Goal: Task Accomplishment & Management: Use online tool/utility

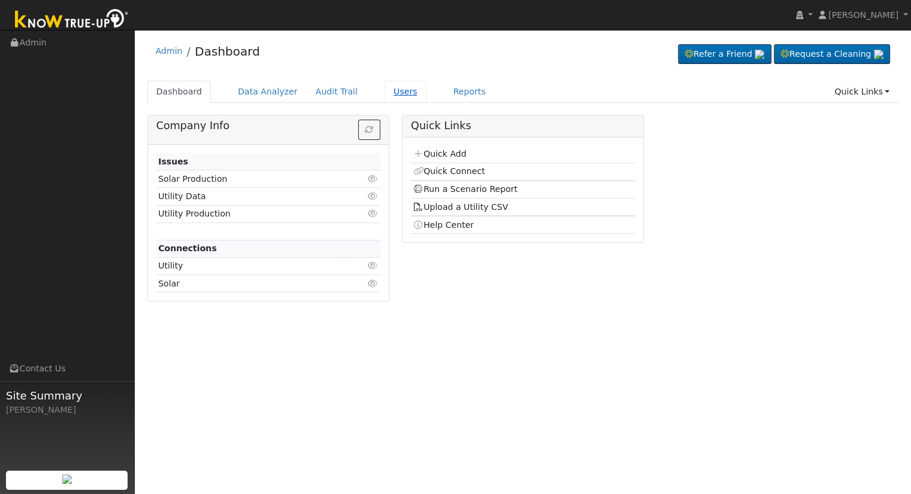
click at [386, 93] on link "Users" at bounding box center [405, 92] width 42 height 22
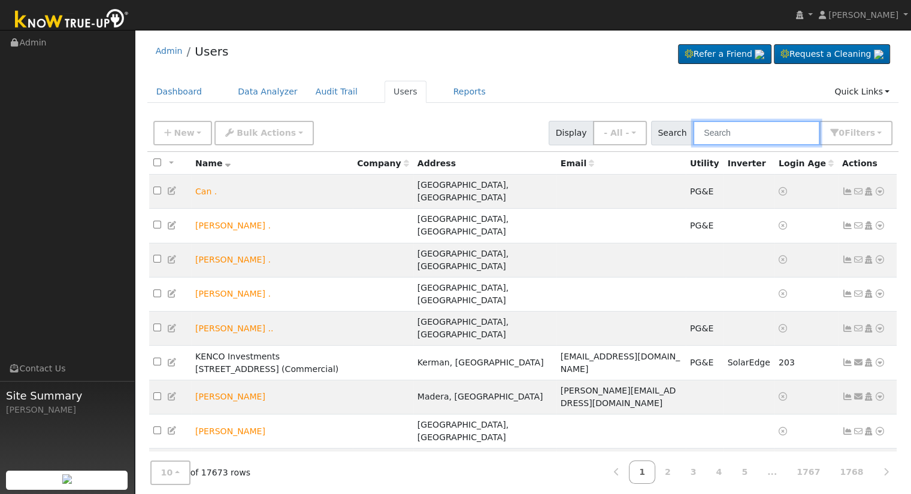
click at [730, 134] on input "text" at bounding box center [756, 133] width 127 height 25
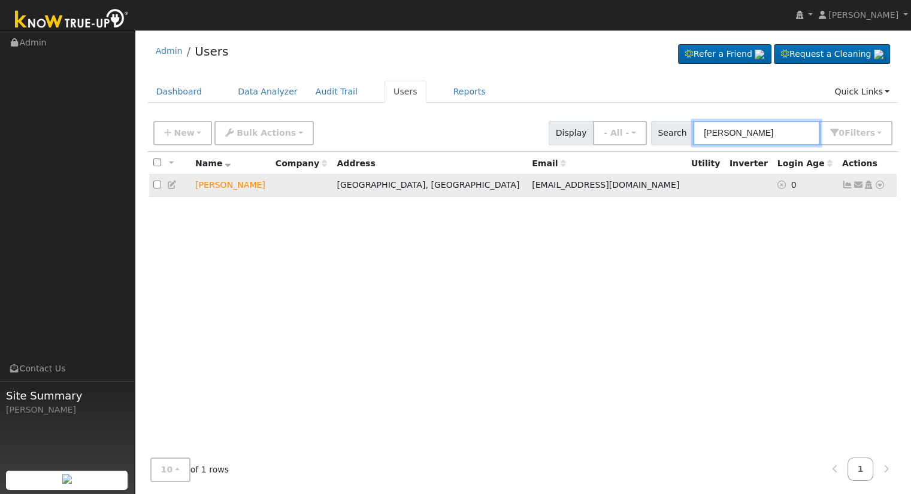
type input "brad Richey"
click at [879, 186] on icon at bounding box center [879, 185] width 11 height 8
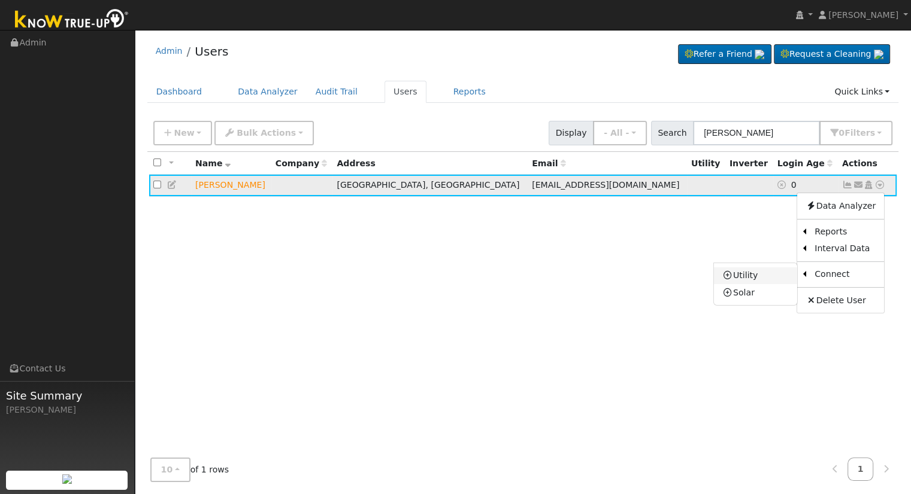
click at [756, 277] on link "Utility" at bounding box center [755, 276] width 83 height 17
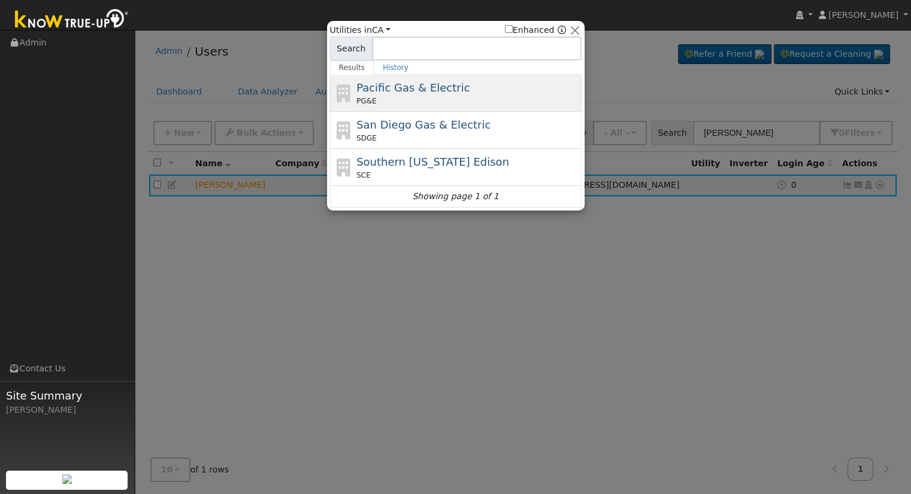
click at [407, 89] on span "Pacific Gas & Electric" at bounding box center [412, 87] width 113 height 13
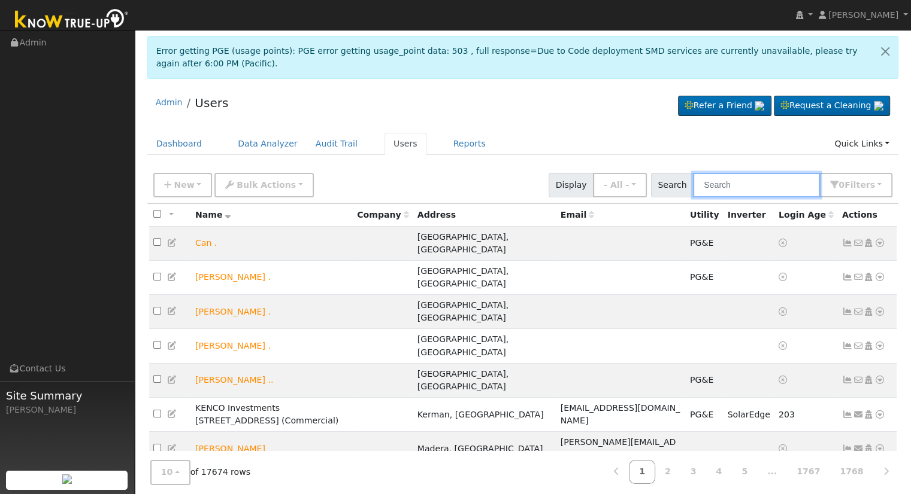
click at [733, 187] on input "text" at bounding box center [756, 185] width 127 height 25
click at [887, 48] on link at bounding box center [884, 51] width 25 height 29
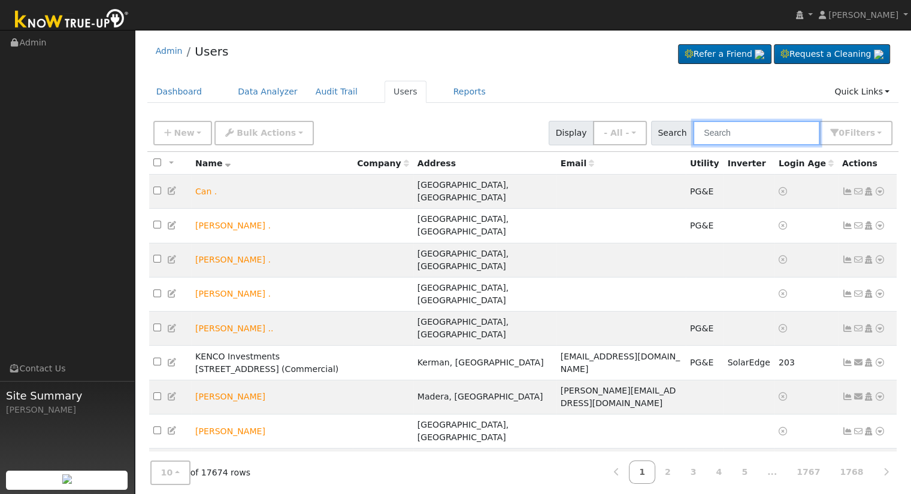
click at [778, 129] on input "text" at bounding box center [756, 133] width 127 height 25
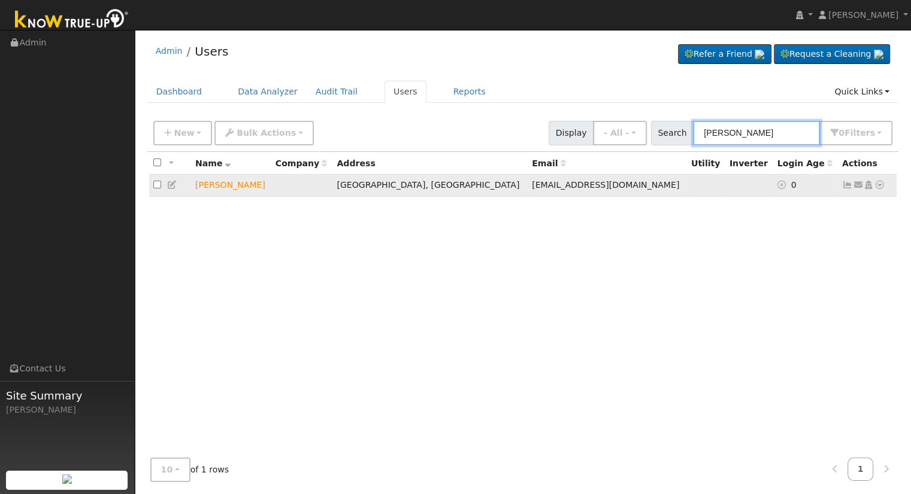
type input "[PERSON_NAME]"
click at [878, 185] on icon at bounding box center [879, 185] width 11 height 8
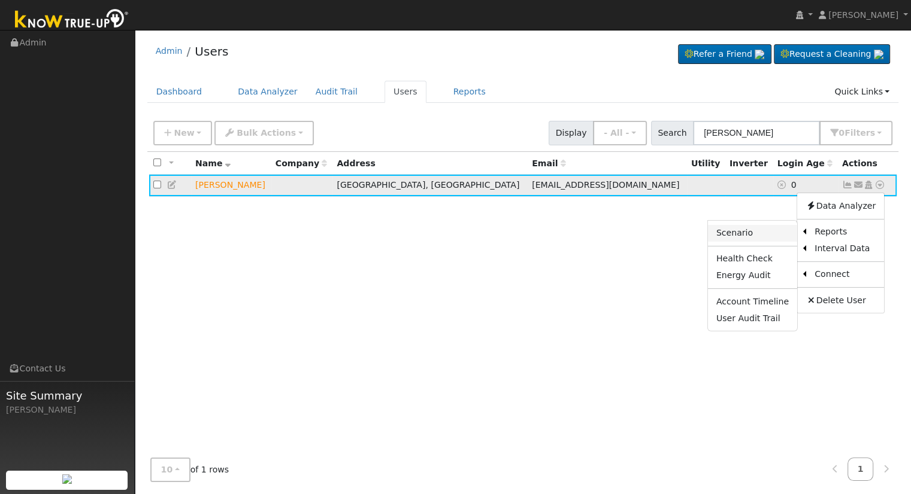
click at [760, 232] on link "Scenario" at bounding box center [752, 233] width 89 height 17
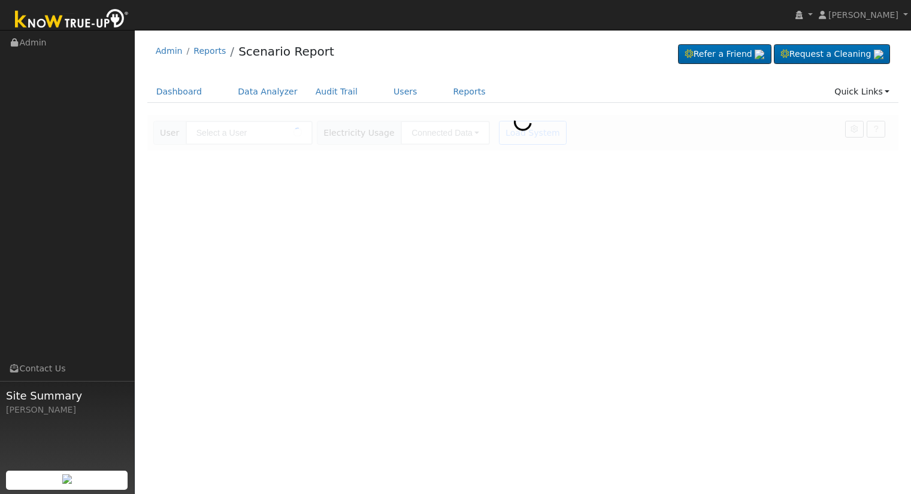
type input "[PERSON_NAME]"
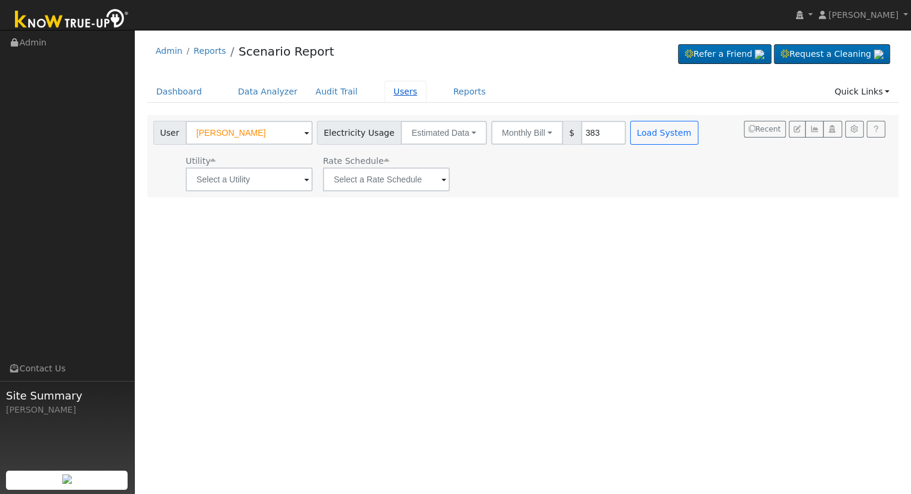
click at [384, 93] on link "Users" at bounding box center [405, 92] width 42 height 22
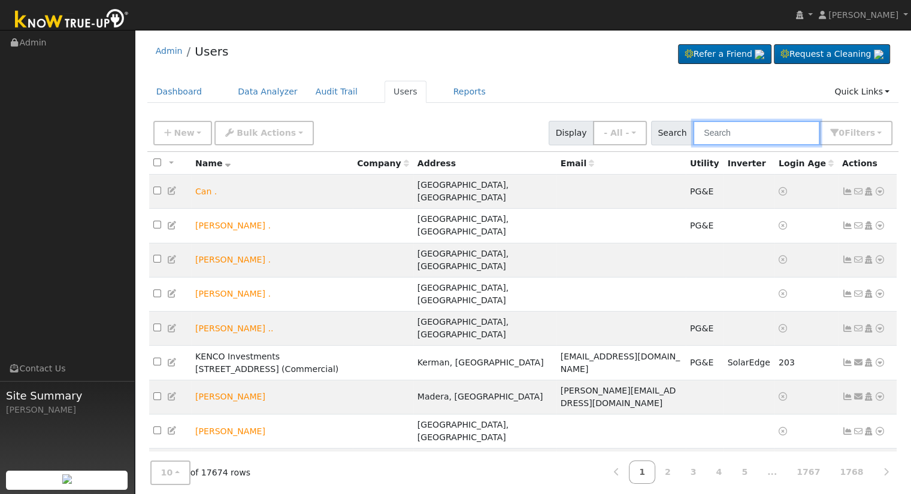
click at [729, 134] on input "text" at bounding box center [756, 133] width 127 height 25
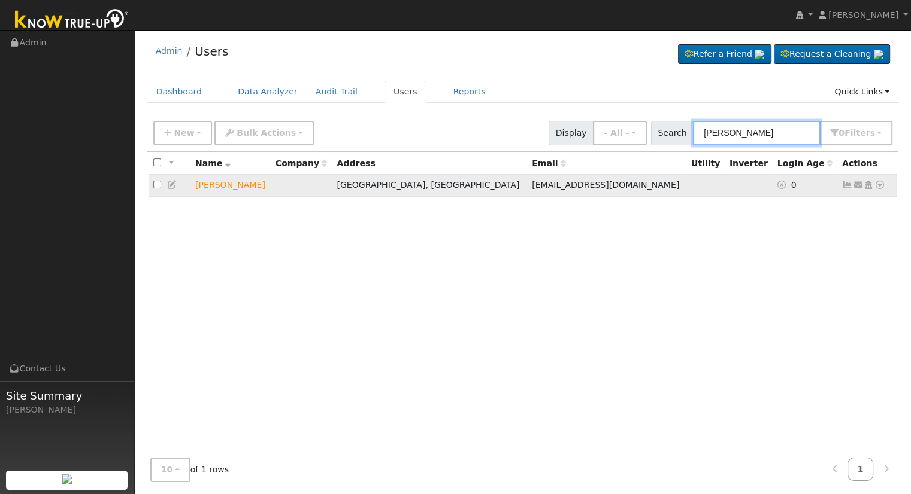
type input "[PERSON_NAME]"
click at [876, 187] on icon at bounding box center [879, 185] width 11 height 8
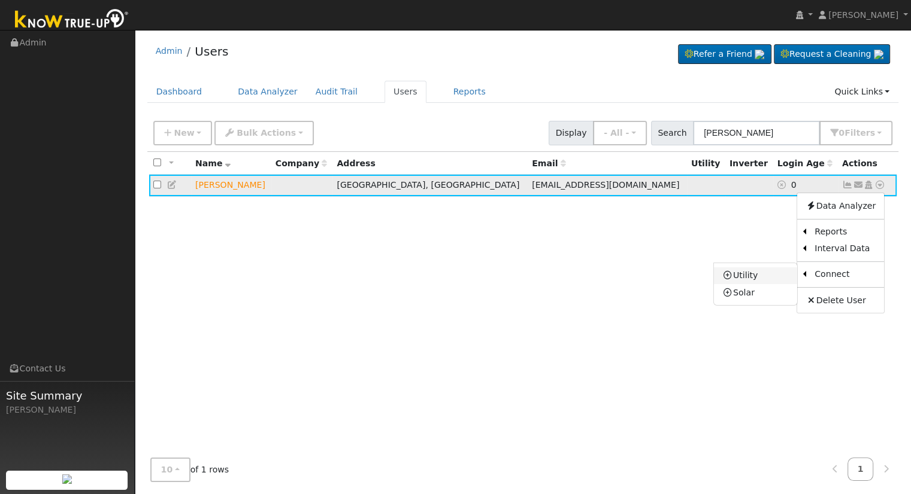
click at [776, 272] on link "Utility" at bounding box center [755, 276] width 83 height 17
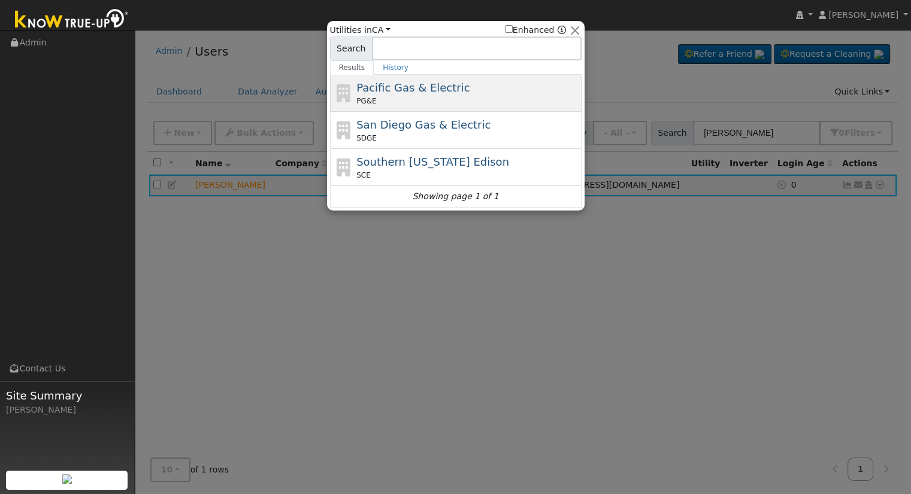
click at [449, 92] on span "Pacific Gas & Electric" at bounding box center [412, 87] width 113 height 13
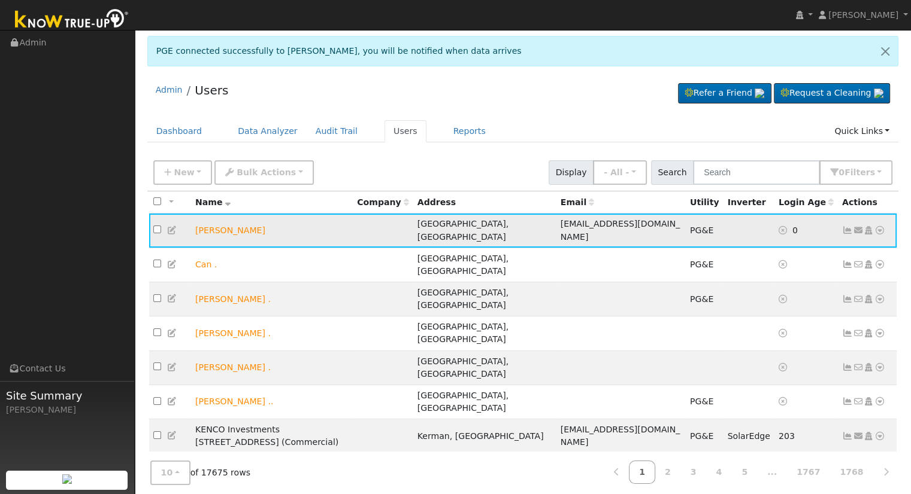
click at [881, 229] on icon at bounding box center [879, 230] width 11 height 8
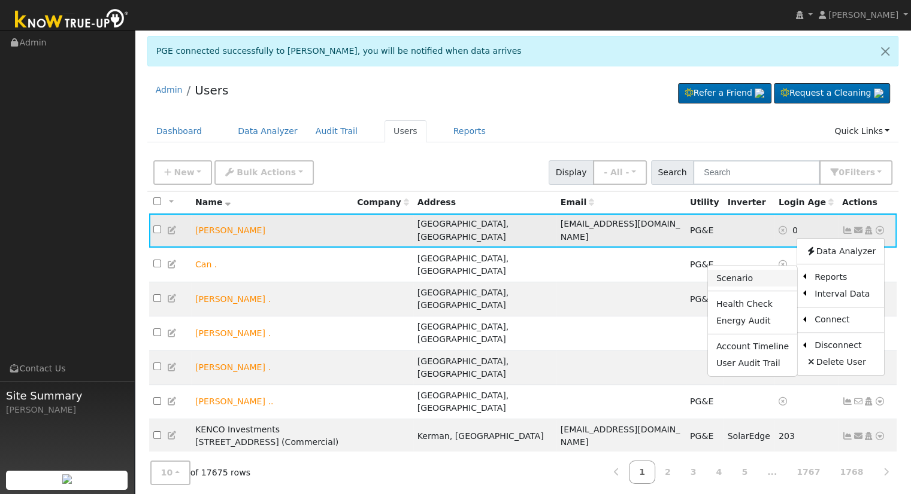
click at [758, 281] on link "Scenario" at bounding box center [752, 278] width 89 height 17
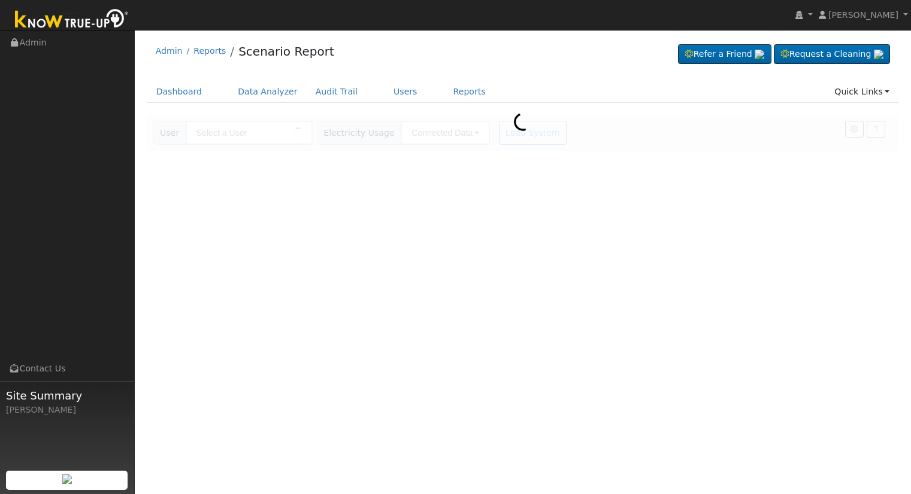
type input "[PERSON_NAME]"
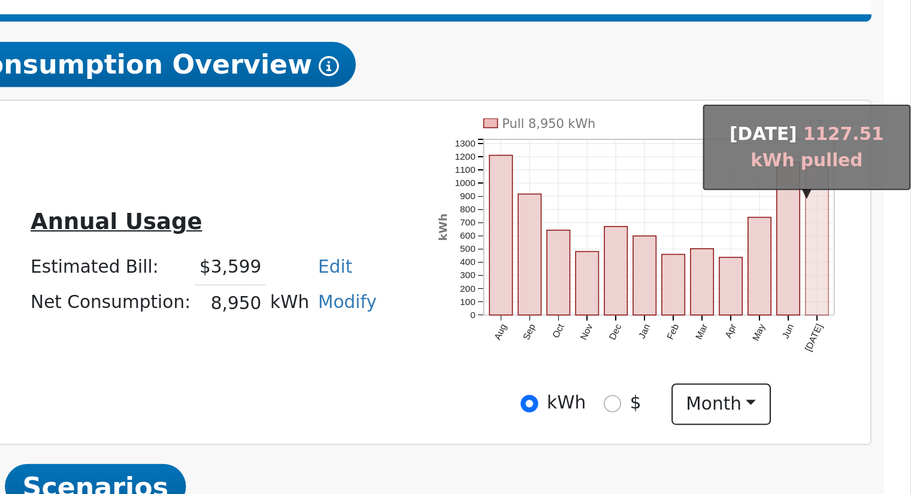
scroll to position [14, 0]
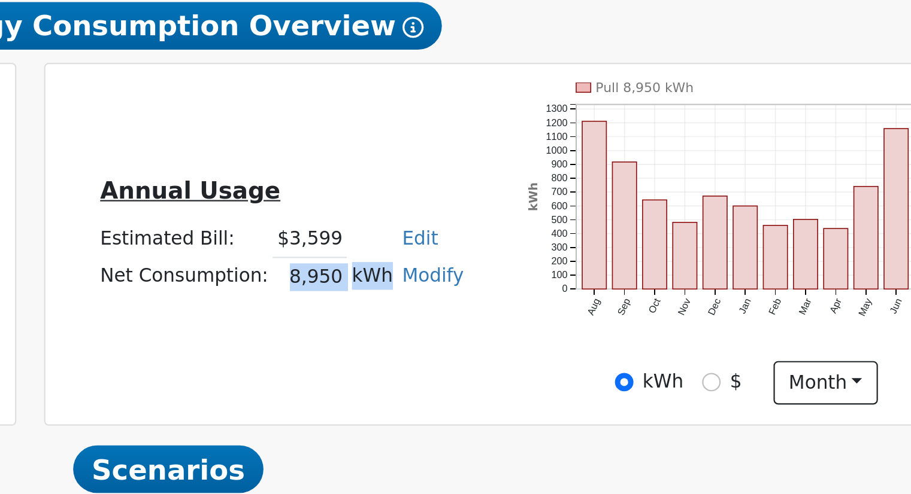
drag, startPoint x: 571, startPoint y: 361, endPoint x: 620, endPoint y: 359, distance: 49.1
click at [620, 359] on tr "Net Consumption: 8,950 kWh Modify Add Consumption Add Electric Vehicle Add Cons…" at bounding box center [574, 356] width 169 height 17
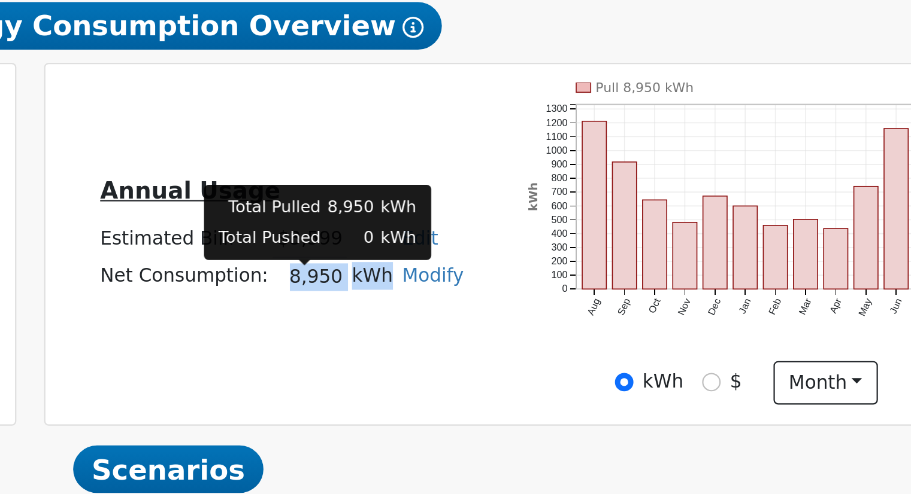
click at [603, 381] on div "Annual Usage Estimated Bill: $3,599 Edit Estimated Bill $ Annual Net Consumptio…" at bounding box center [679, 341] width 421 height 146
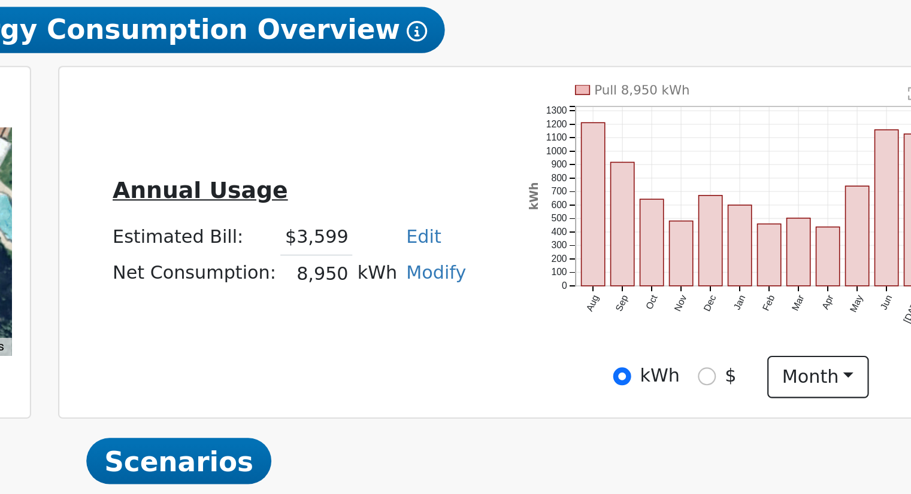
click at [629, 344] on link "Edit" at bounding box center [637, 339] width 16 height 10
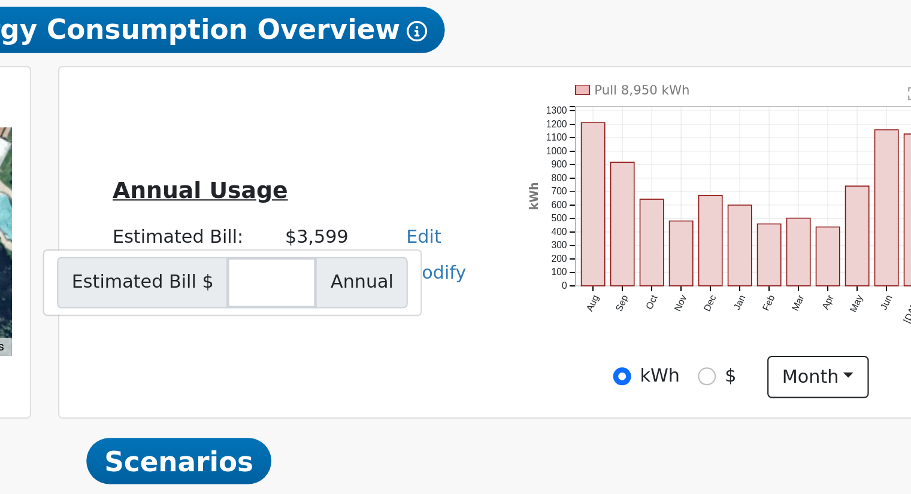
click at [602, 296] on div "Annual Usage Estimated Bill: $3,599 Edit Estimated Bill $ Annual Net Consumptio…" at bounding box center [679, 341] width 421 height 146
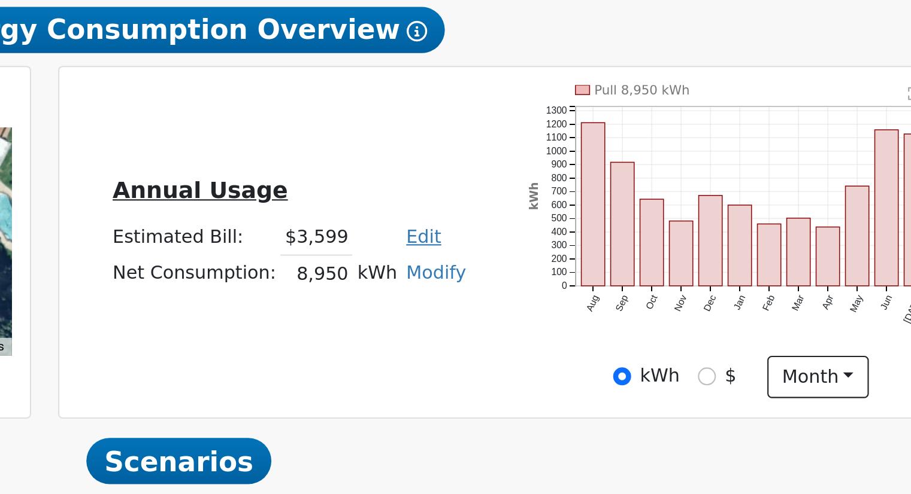
click at [630, 342] on link "Edit" at bounding box center [637, 339] width 16 height 10
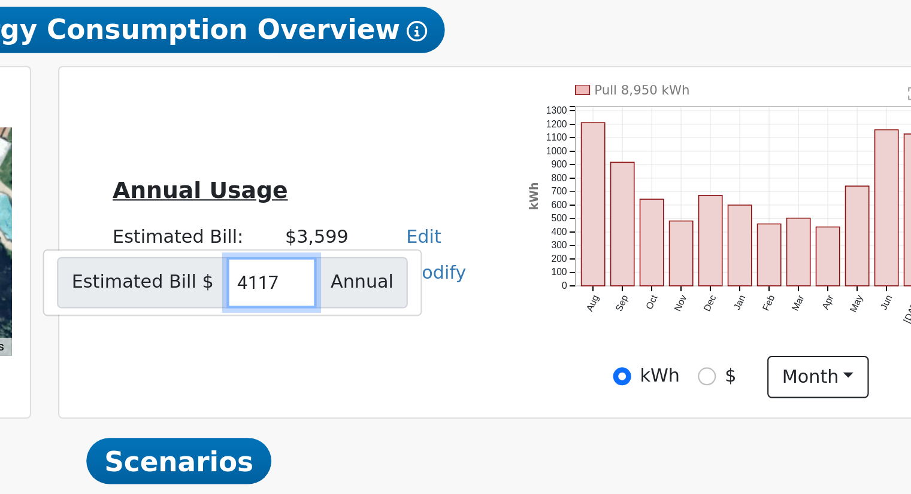
type input "4117"
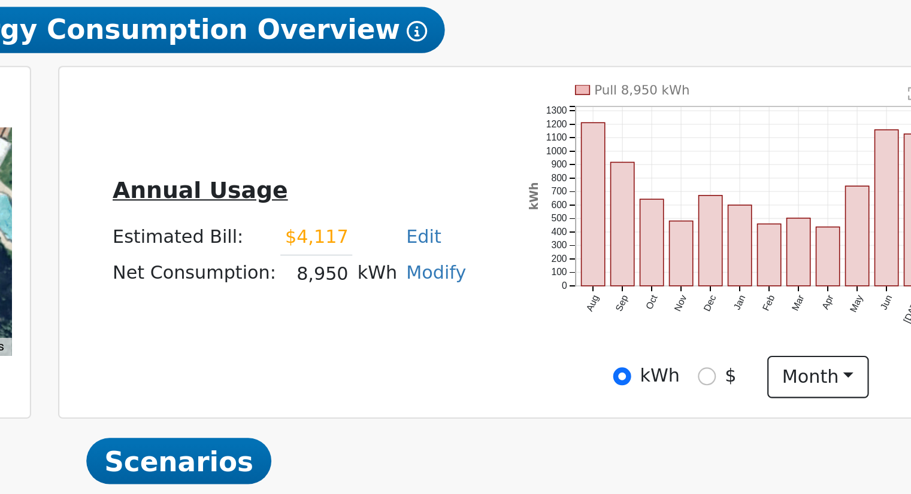
click at [658, 301] on div "Annual Usage Estimated Bill: $4,117 Edit Estimated Bill $ 4117 Annual Net Consu…" at bounding box center [679, 341] width 421 height 146
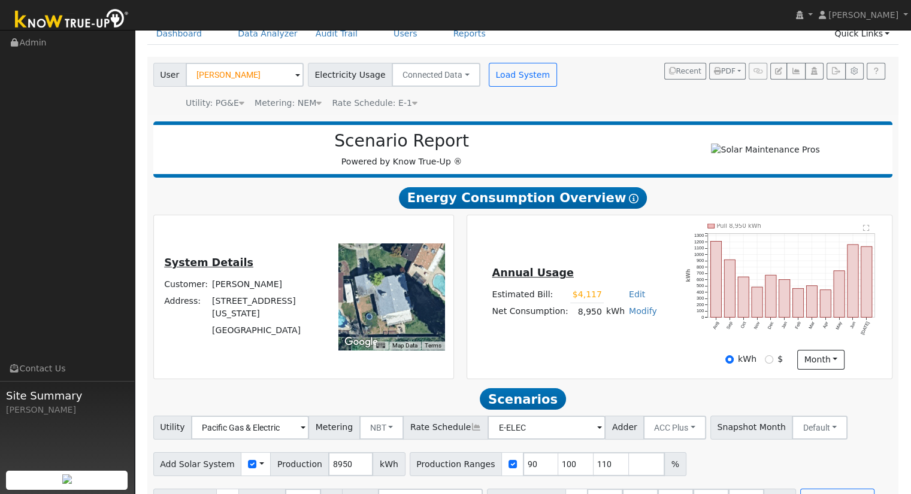
scroll to position [93, 0]
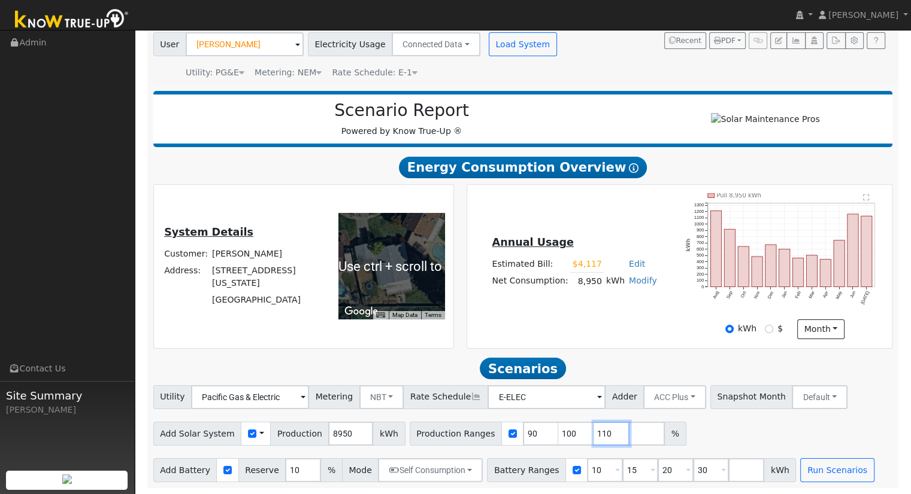
click at [593, 429] on input "110" at bounding box center [611, 434] width 36 height 24
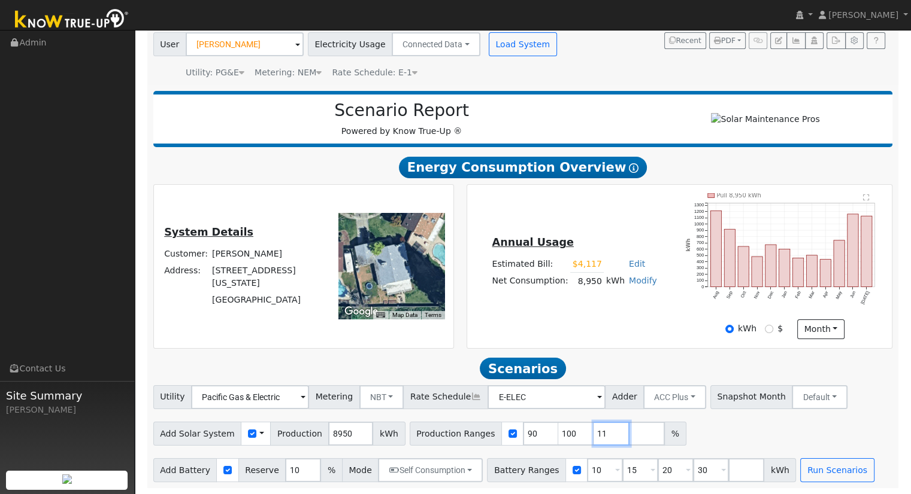
type input "1"
type input "122.815642"
click at [694, 469] on input "30" at bounding box center [711, 471] width 36 height 24
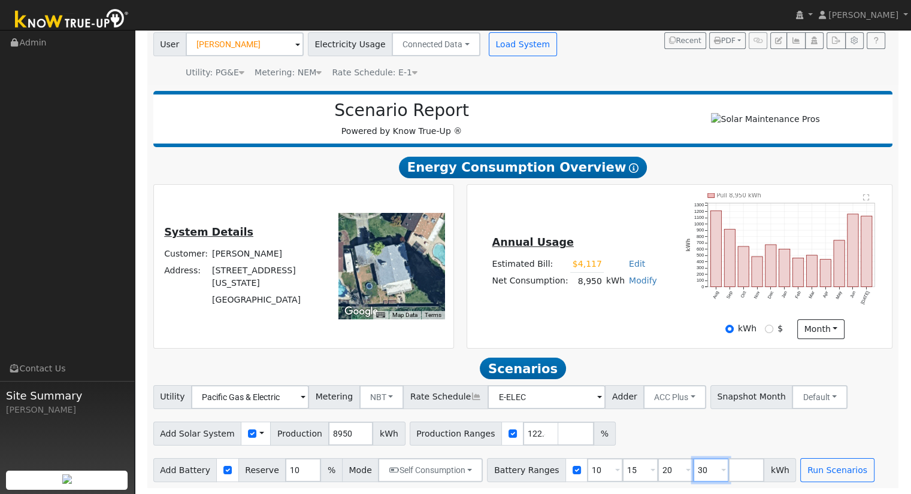
type input "3"
type input "13.5"
click at [690, 427] on div "Add Solar System Use CSV Data Production 8950 kWh Production Ranges 122.815642 %" at bounding box center [523, 432] width 744 height 28
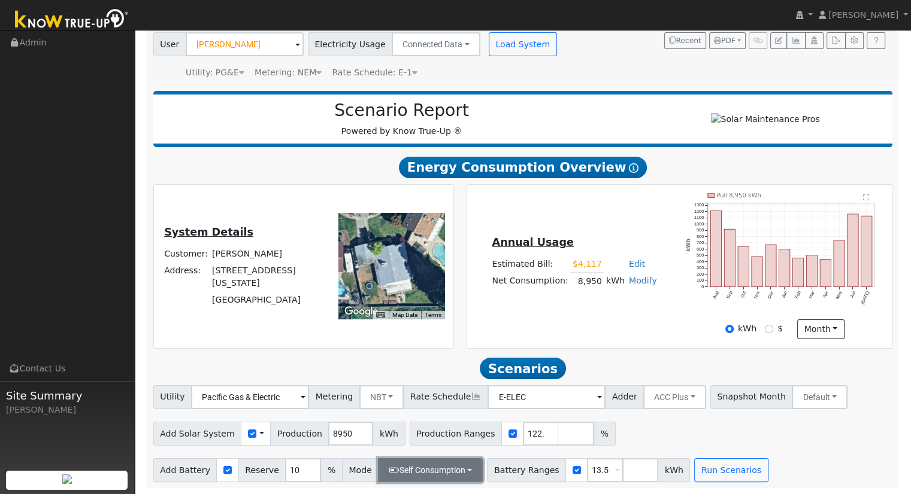
click at [438, 475] on button "Self Consumption" at bounding box center [430, 471] width 105 height 24
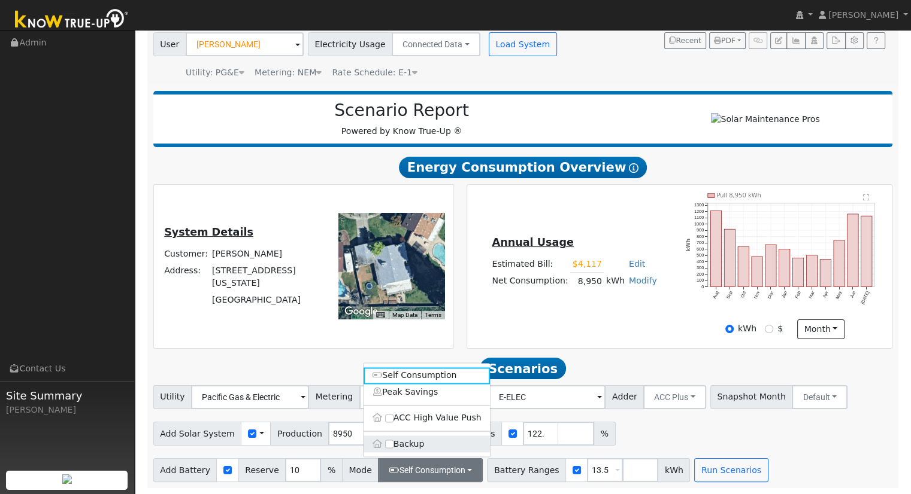
click at [412, 441] on label "Backup" at bounding box center [426, 444] width 126 height 17
click at [393, 441] on input "Backup" at bounding box center [389, 444] width 8 height 8
type input "20"
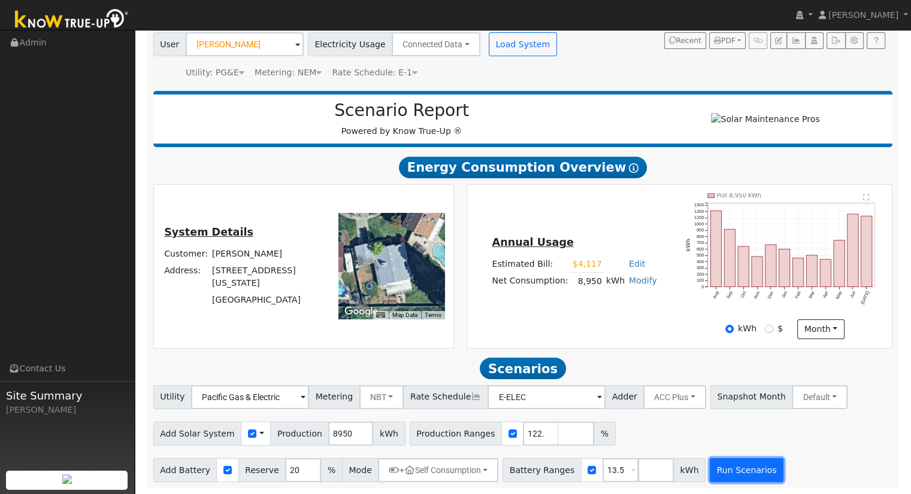
click at [730, 468] on button "Run Scenarios" at bounding box center [746, 471] width 74 height 24
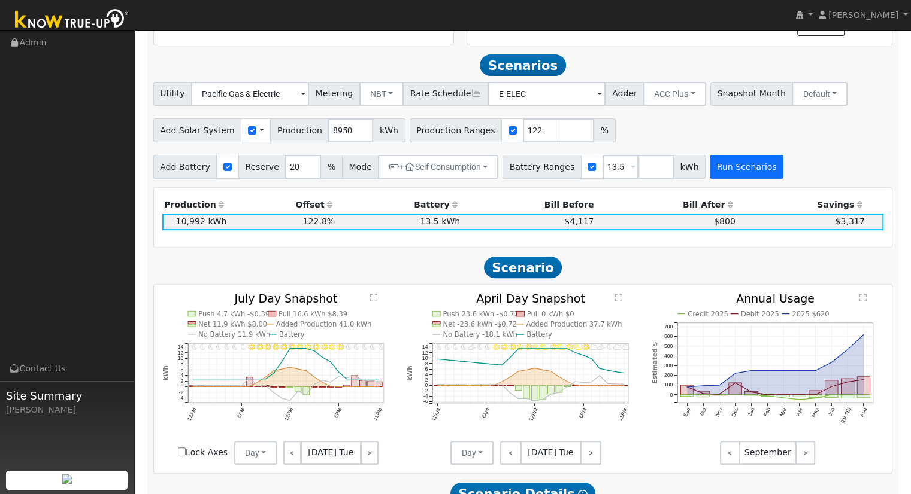
scroll to position [414, 0]
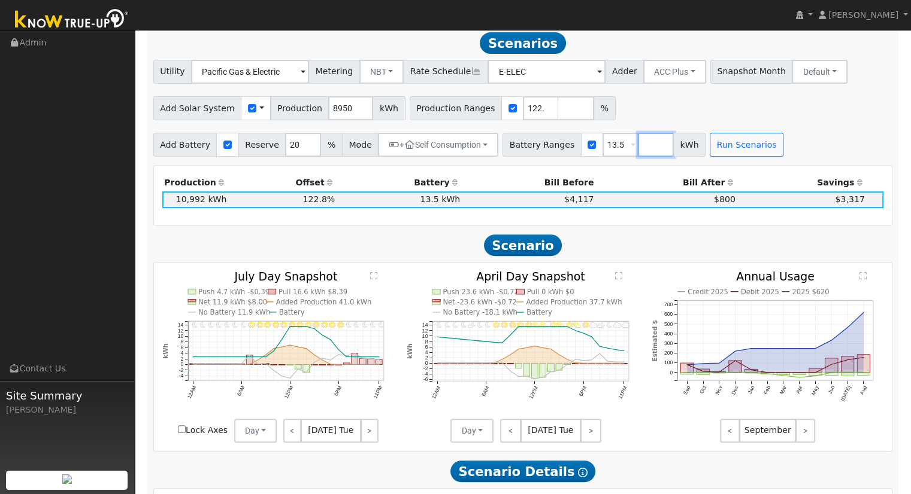
click at [638, 154] on input "number" at bounding box center [656, 145] width 36 height 24
type input "15"
click at [764, 150] on button "Run Scenarios" at bounding box center [782, 145] width 74 height 24
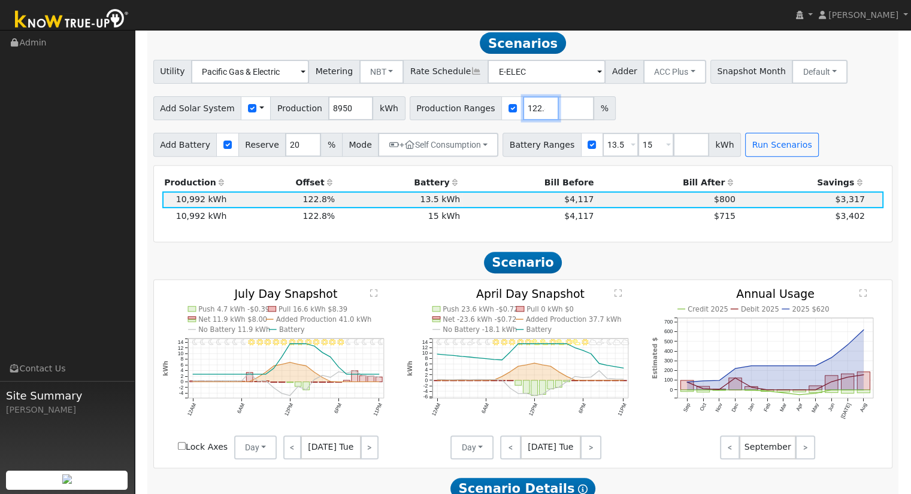
click at [523, 108] on input "122.815642" at bounding box center [541, 108] width 36 height 24
type input "123.061453"
click at [639, 148] on input "15" at bounding box center [656, 145] width 36 height 24
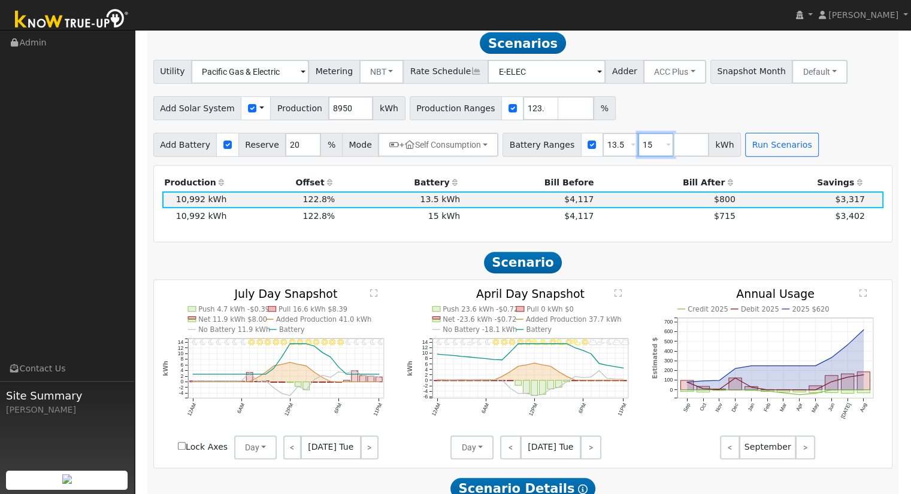
type input "1"
click at [714, 149] on button "Run Scenarios" at bounding box center [746, 145] width 74 height 24
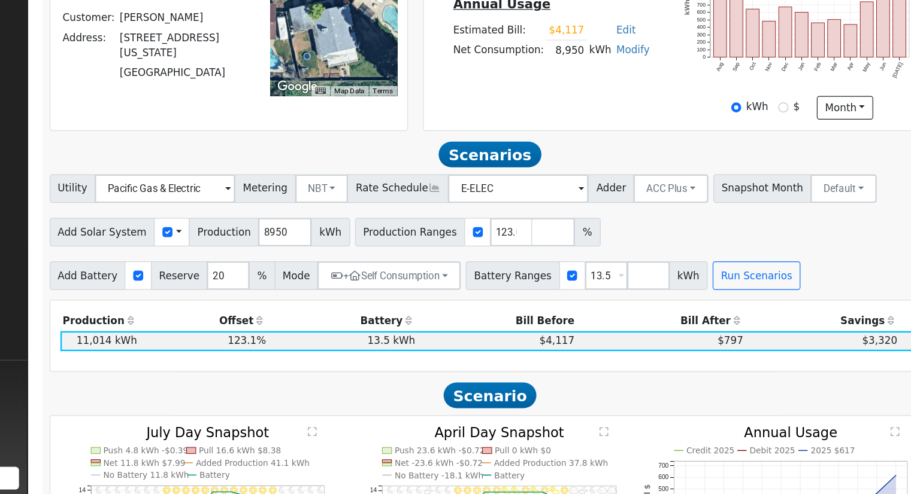
scroll to position [303, 0]
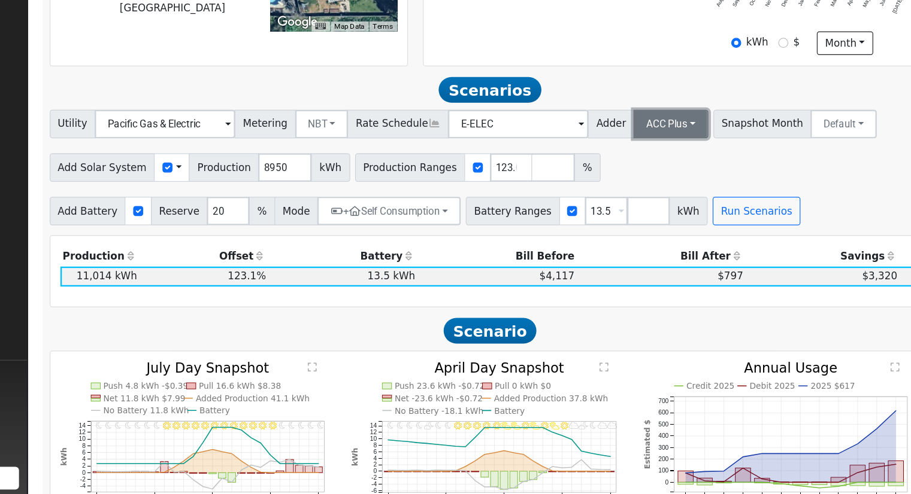
click at [656, 184] on button "ACC Plus" at bounding box center [674, 183] width 63 height 24
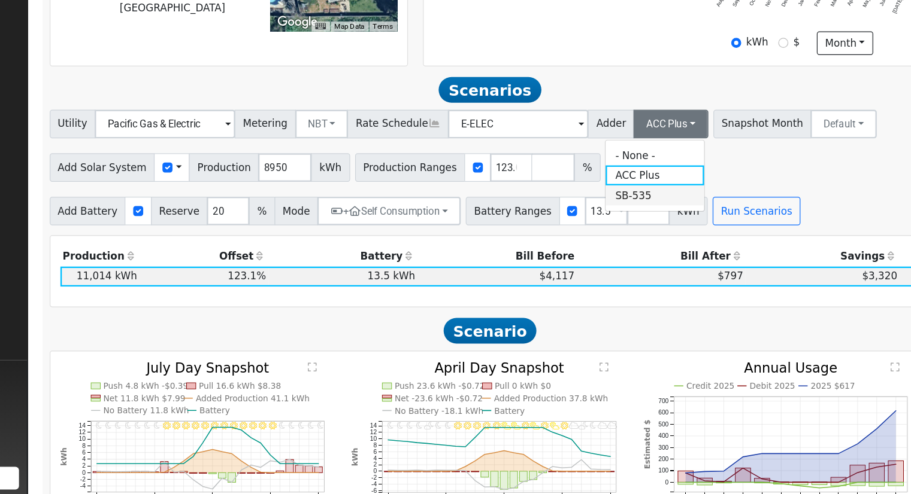
click at [651, 245] on link "SB-535" at bounding box center [661, 243] width 83 height 17
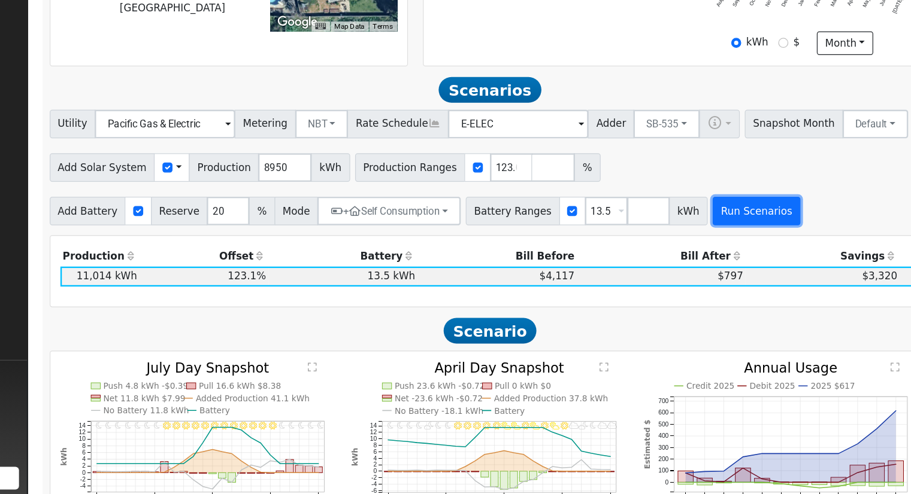
click at [727, 262] on button "Run Scenarios" at bounding box center [746, 256] width 74 height 24
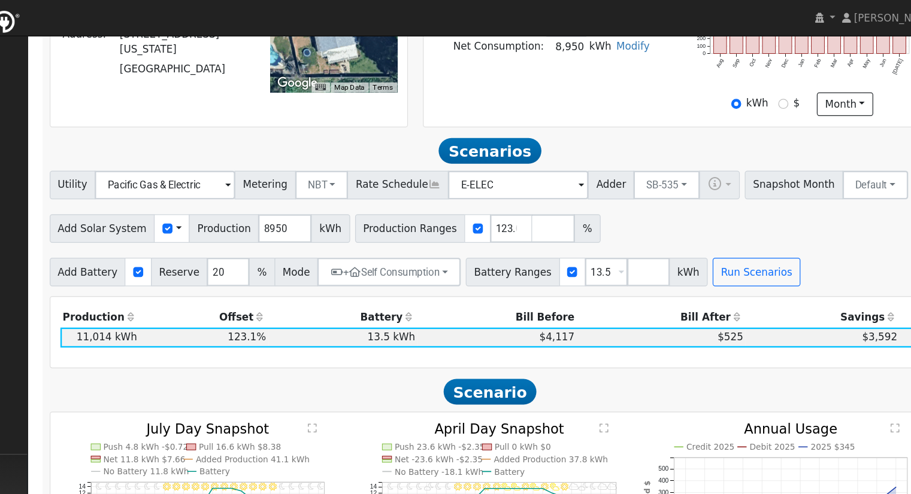
scroll to position [29, 0]
